Goal: Transaction & Acquisition: Purchase product/service

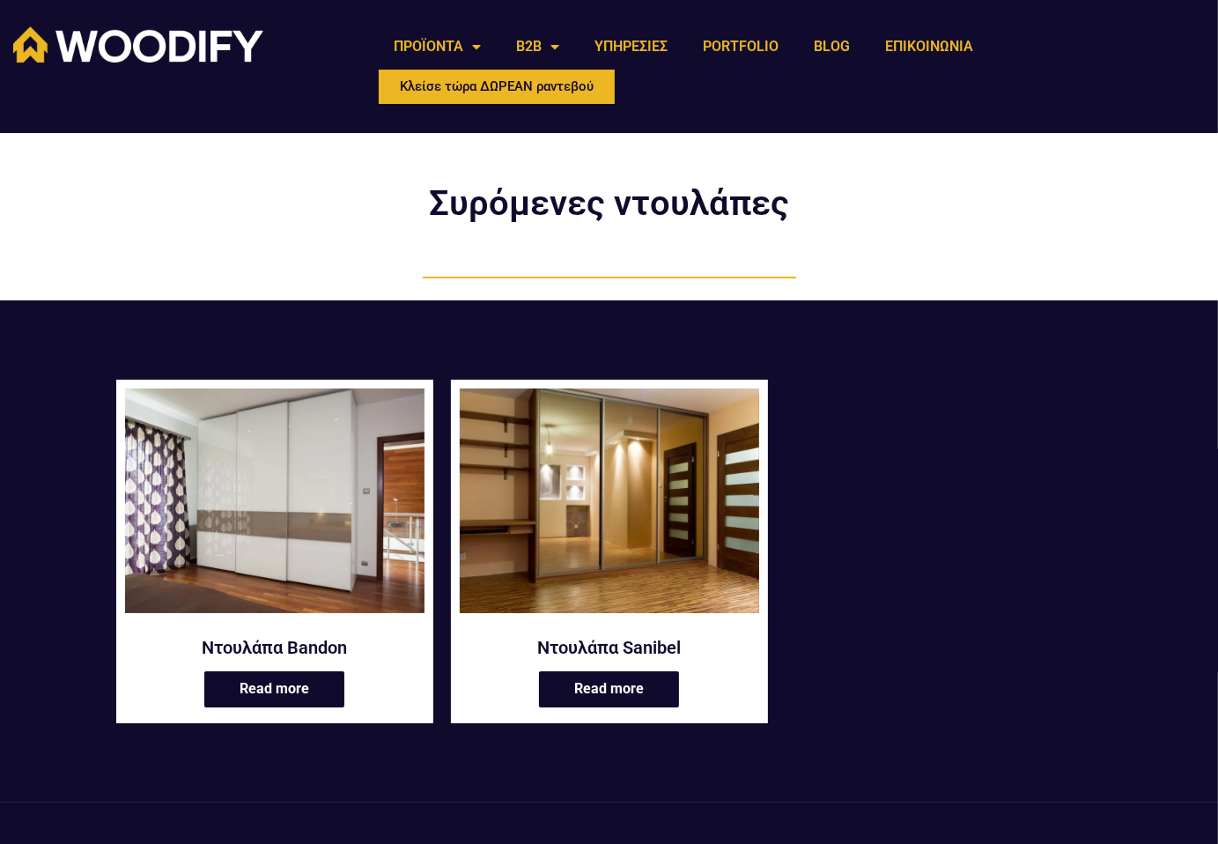
scroll to position [264, 0]
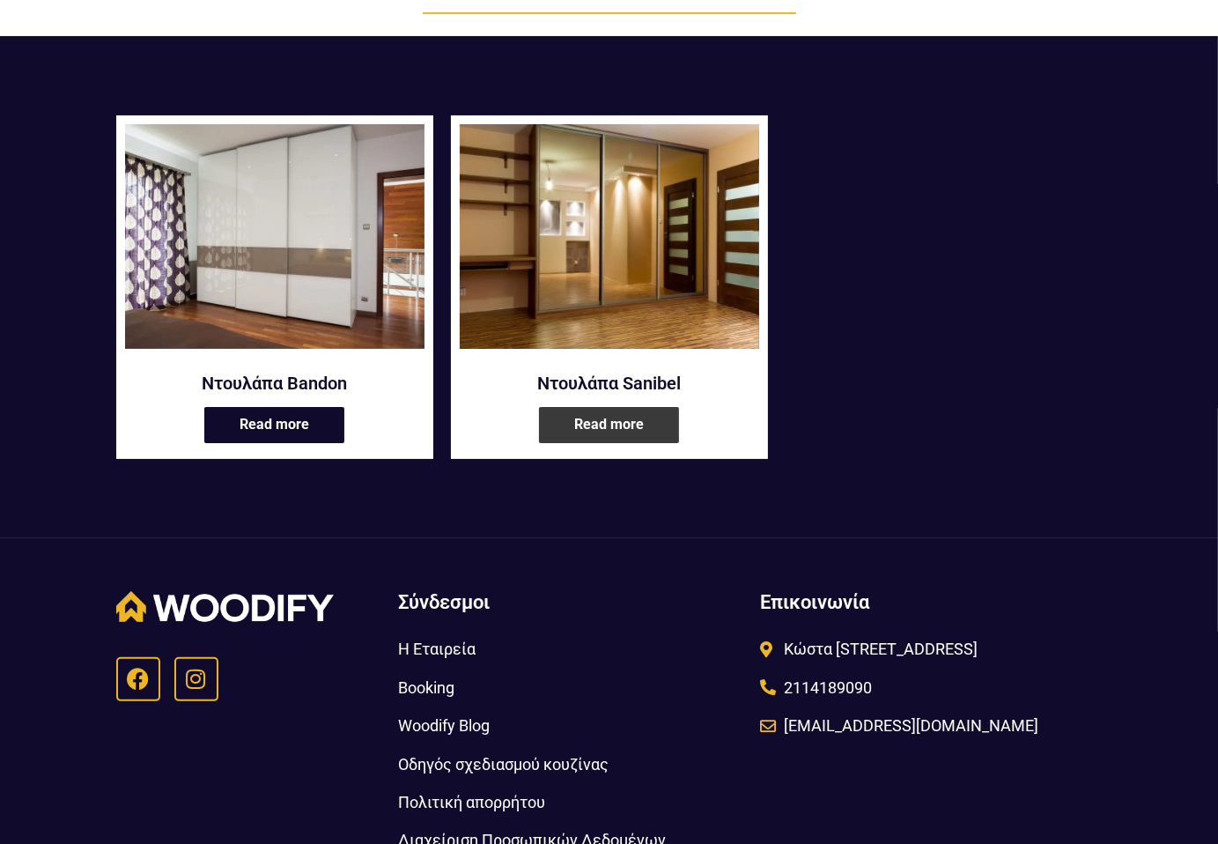
click at [615, 432] on link "Read more" at bounding box center [609, 425] width 140 height 36
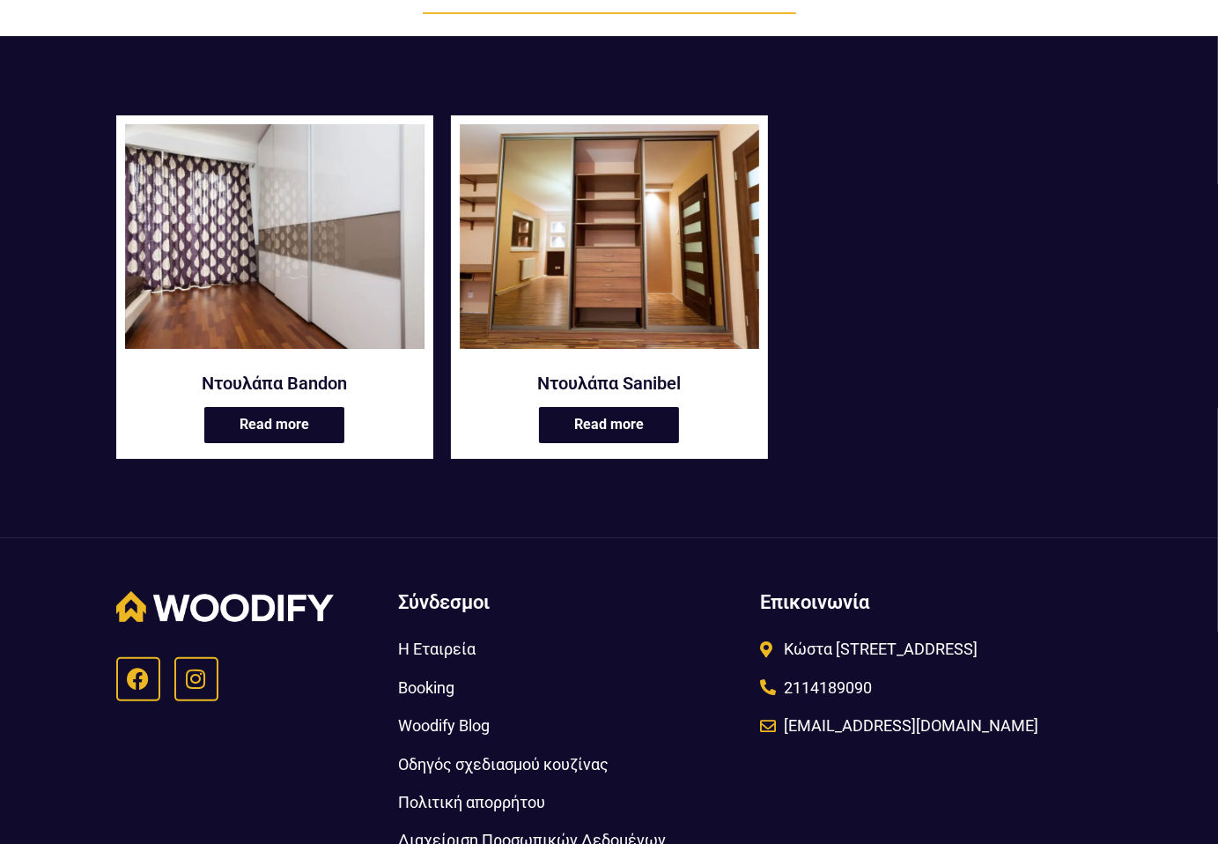
click at [321, 288] on img at bounding box center [274, 236] width 299 height 225
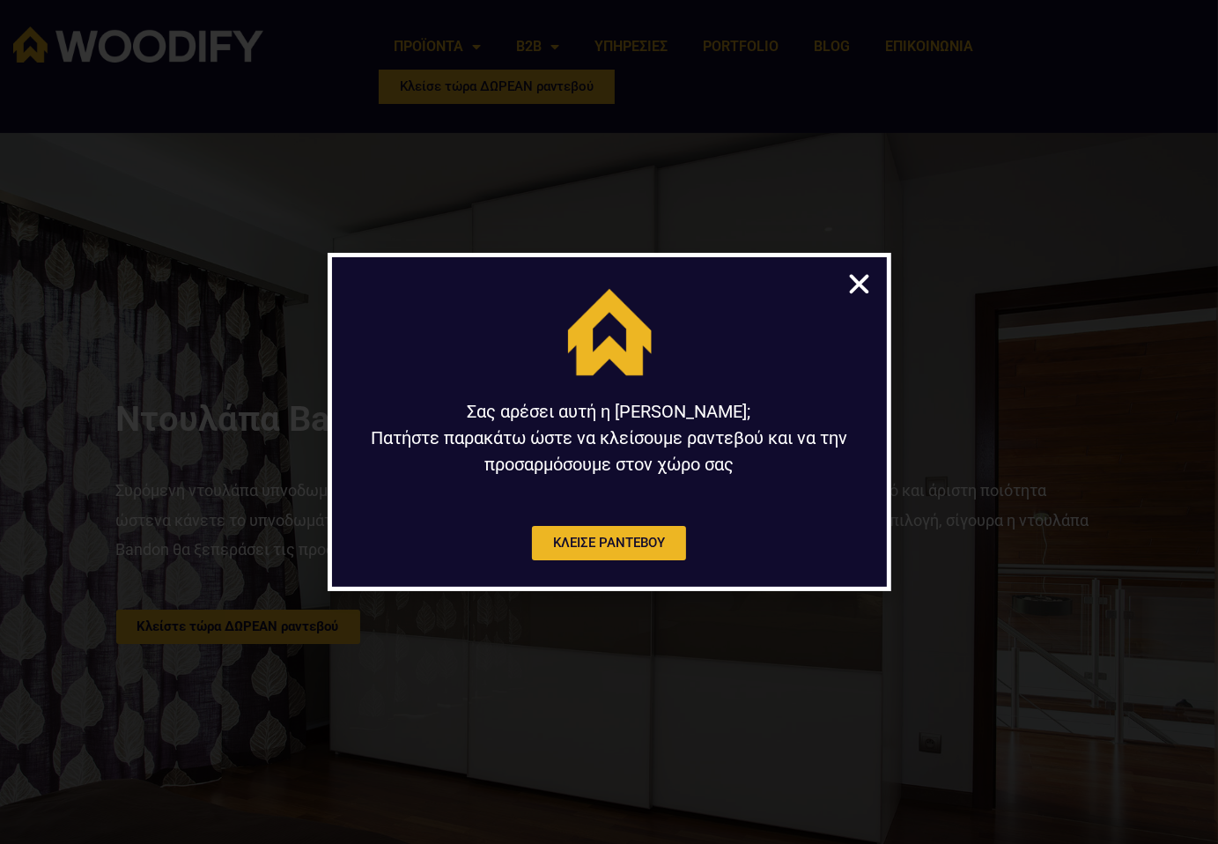
click at [861, 283] on icon "Close" at bounding box center [859, 283] width 27 height 27
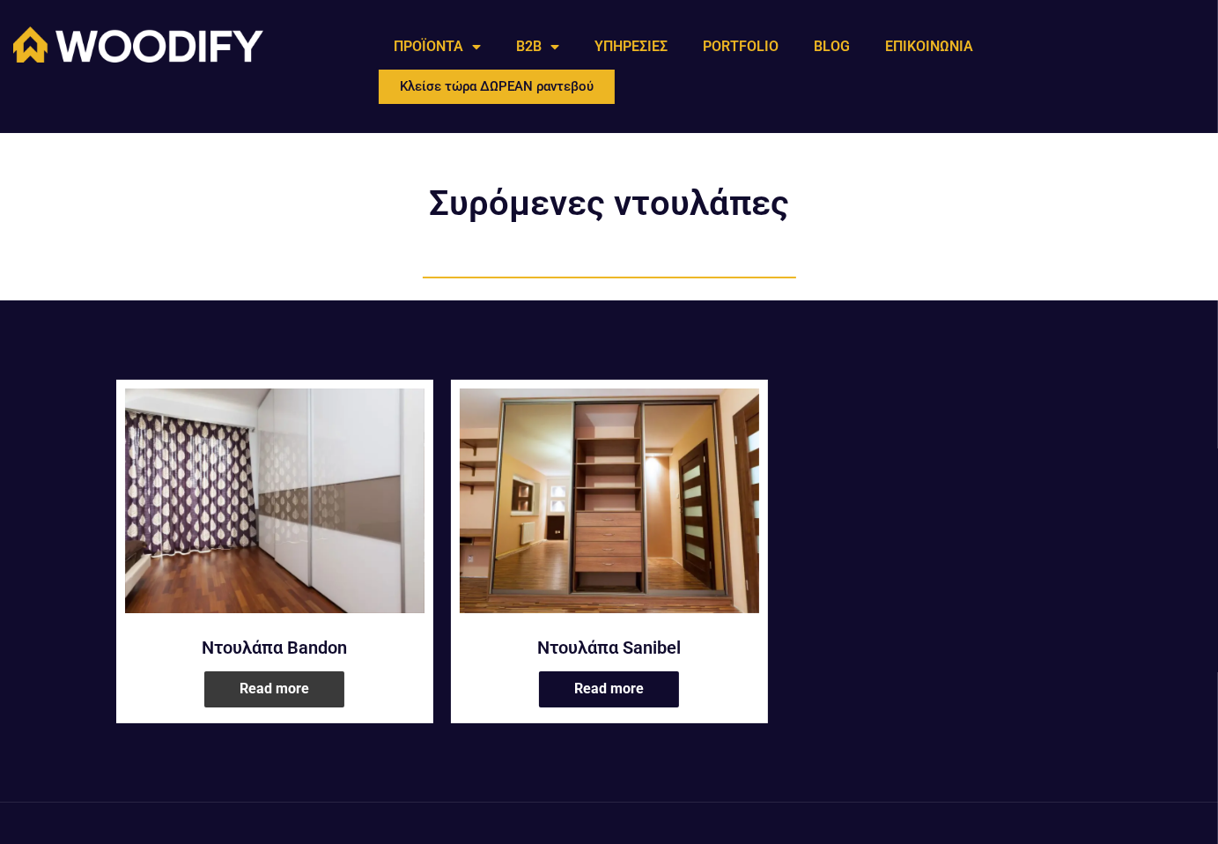
click at [255, 695] on link "Read more" at bounding box center [274, 689] width 140 height 36
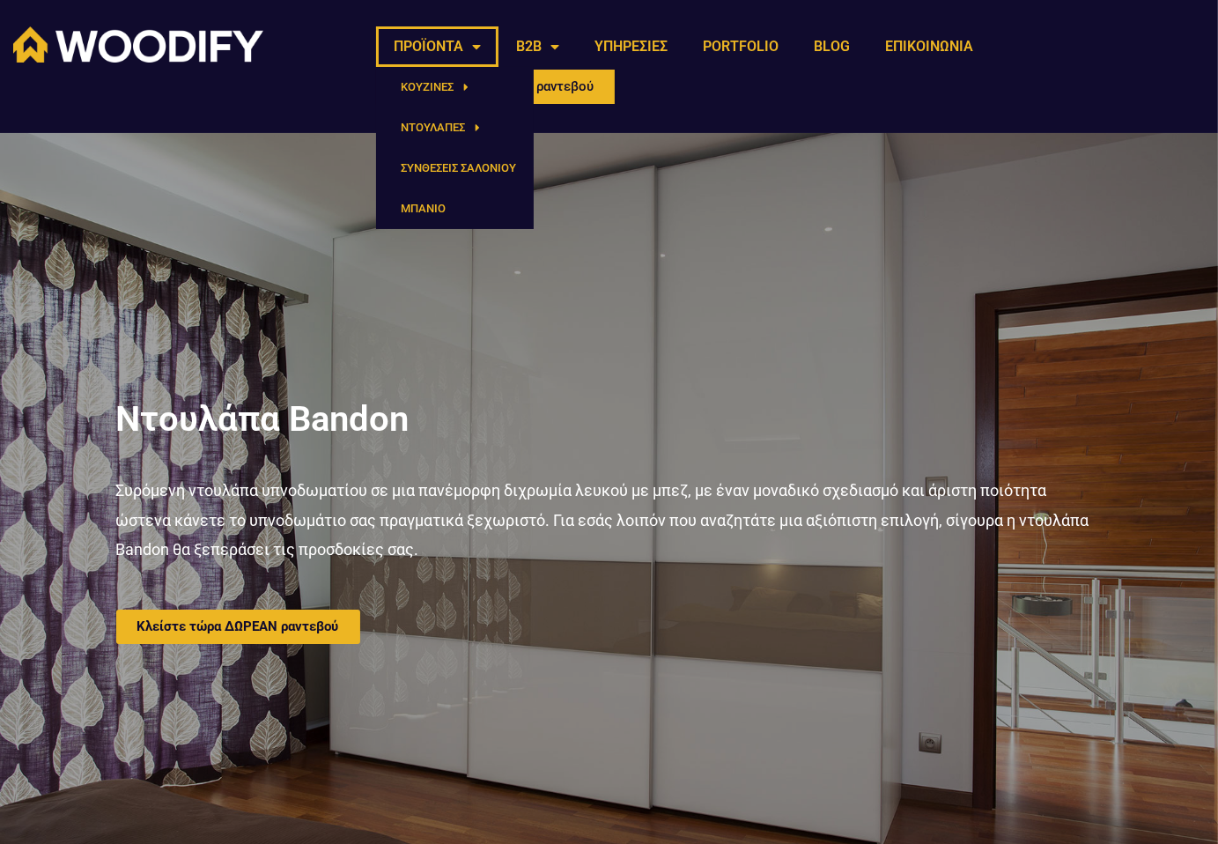
click at [486, 46] on link "ΠΡΟΪΟΝΤΑ" at bounding box center [437, 46] width 122 height 41
click at [472, 51] on link "ΠΡΟΪΟΝΤΑ" at bounding box center [437, 46] width 122 height 41
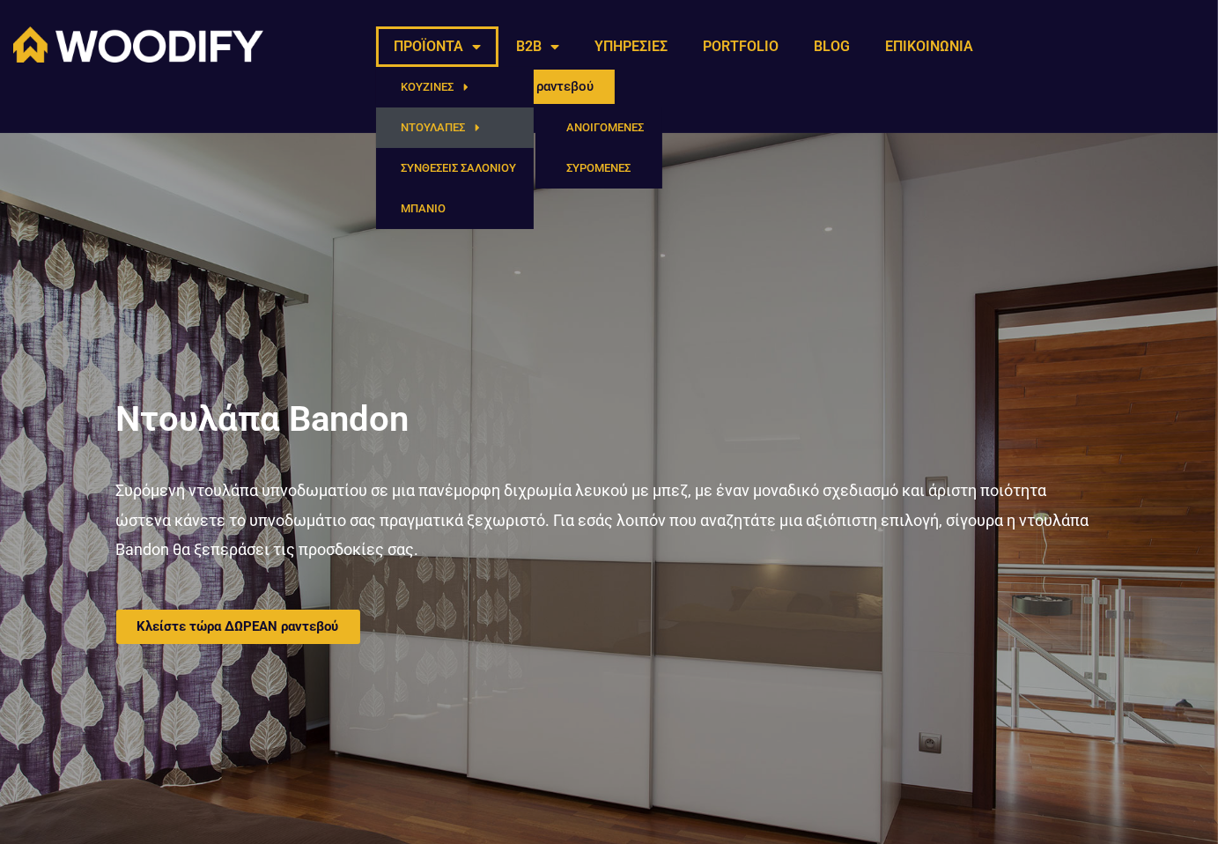
click at [466, 130] on span "Menu" at bounding box center [473, 128] width 16 height 29
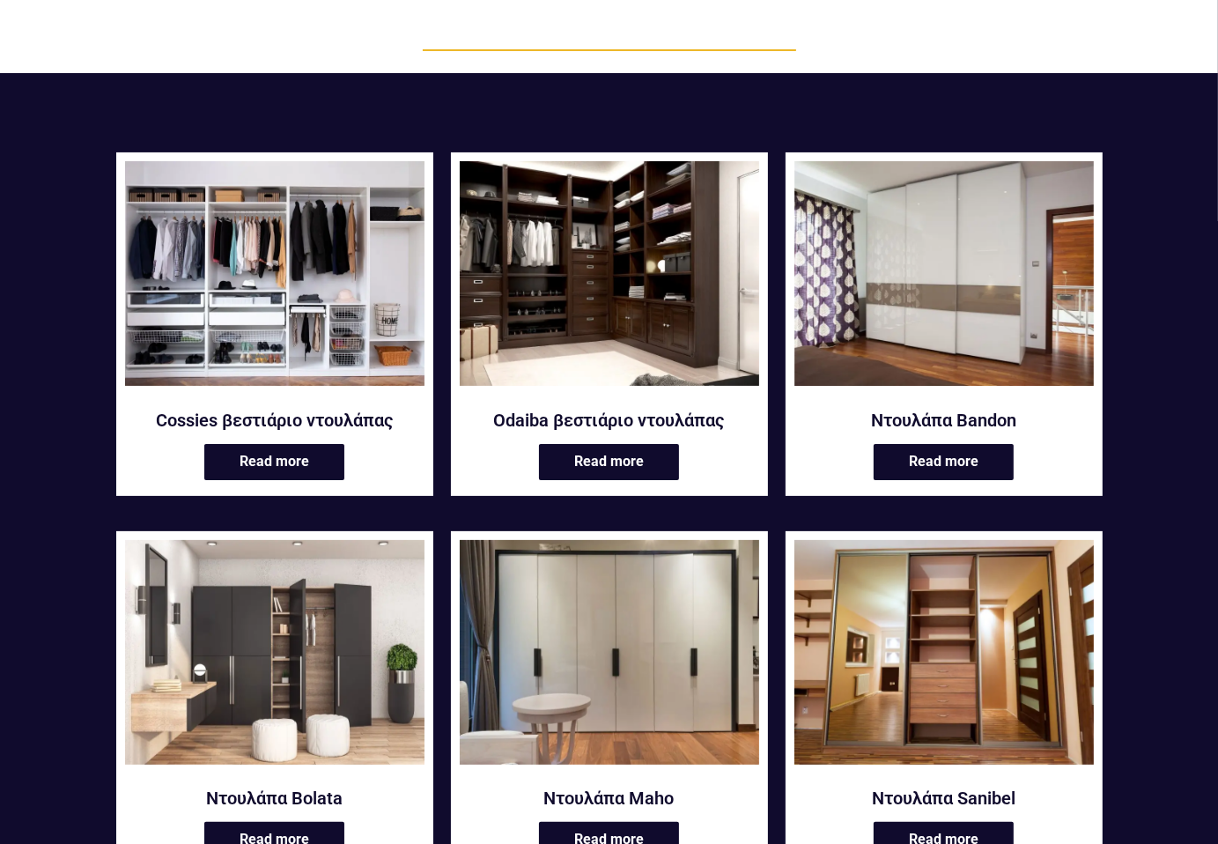
scroll to position [264, 0]
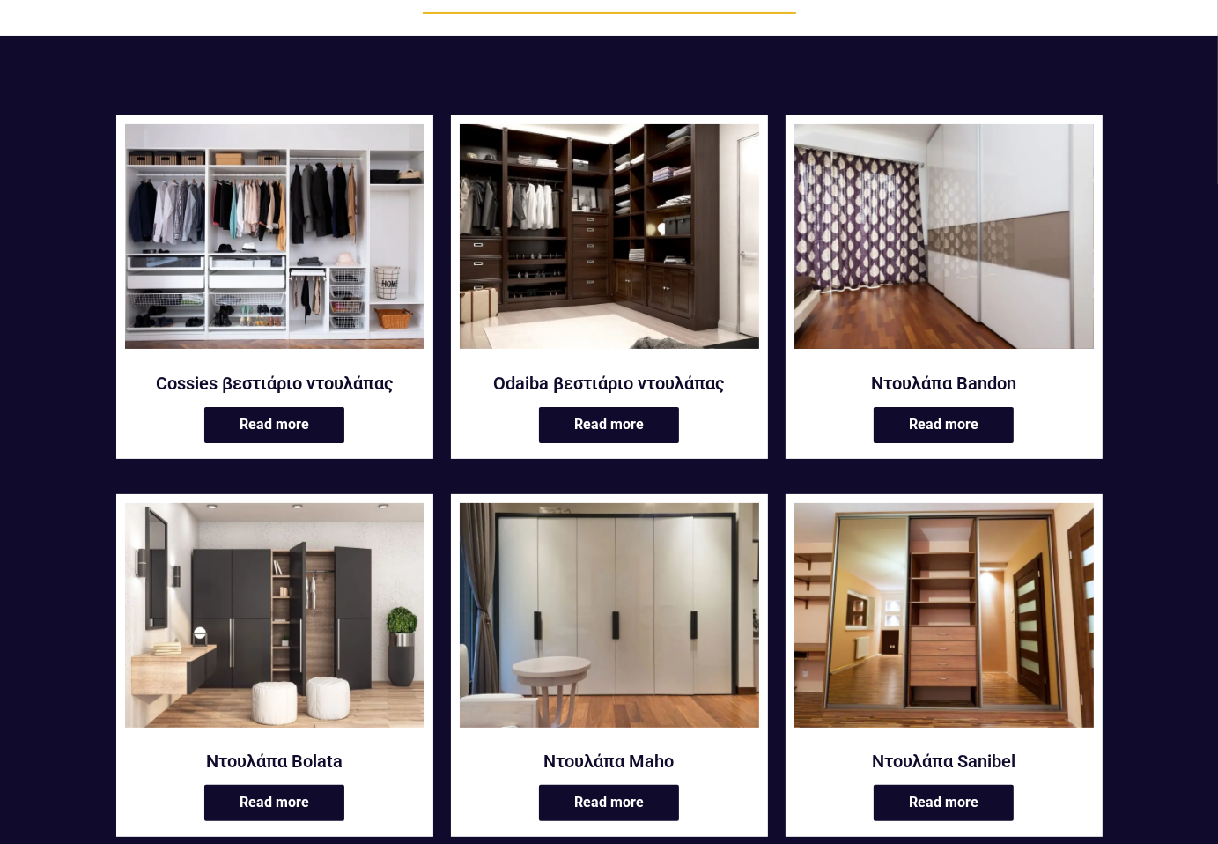
click at [972, 381] on h2 "Ντουλάπα Bandon" at bounding box center [944, 383] width 299 height 23
